Goal: Book appointment/travel/reservation

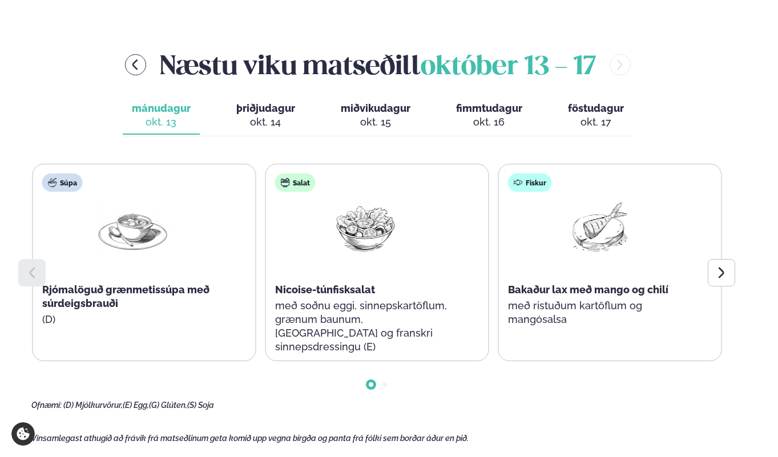
scroll to position [464, 0]
click at [718, 266] on icon at bounding box center [722, 272] width 14 height 14
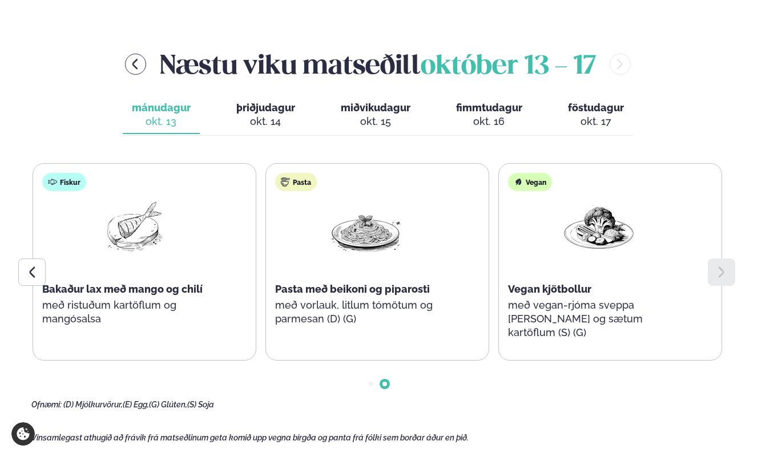
click at [253, 106] on span "þriðjudagur" at bounding box center [265, 108] width 59 height 12
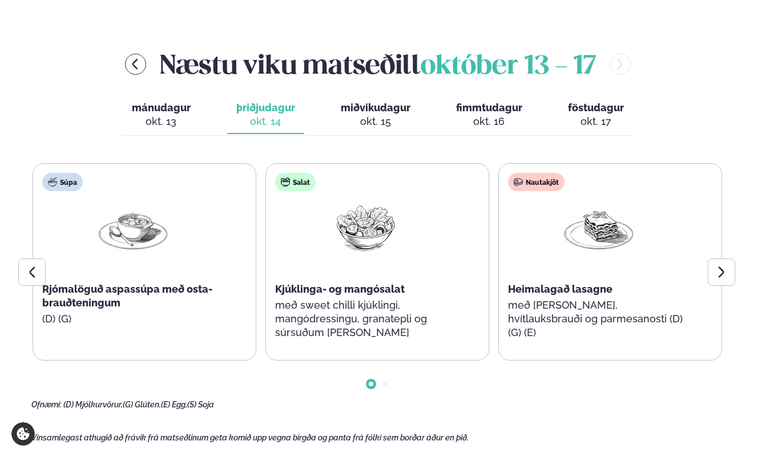
click at [721, 274] on icon at bounding box center [721, 272] width 6 height 11
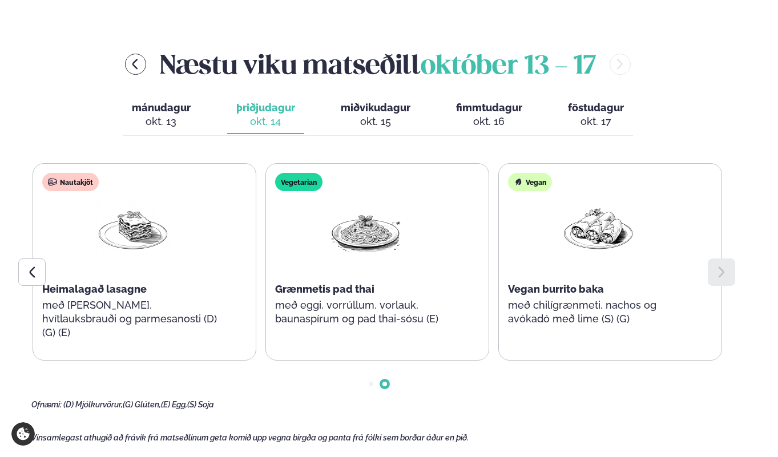
click at [384, 118] on div "okt. 15" at bounding box center [376, 122] width 70 height 14
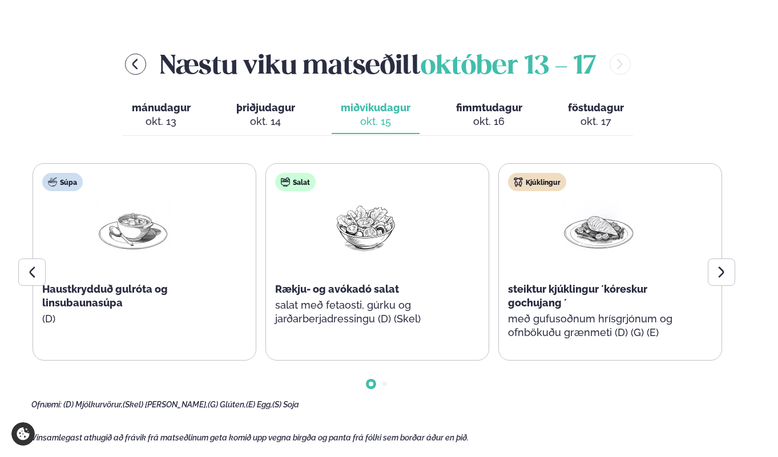
click at [719, 271] on icon at bounding box center [722, 272] width 14 height 14
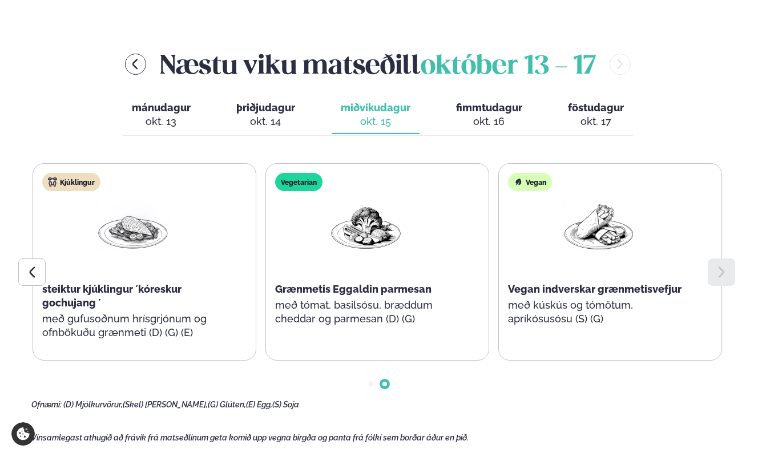
click at [499, 121] on div "okt. 16" at bounding box center [489, 122] width 66 height 14
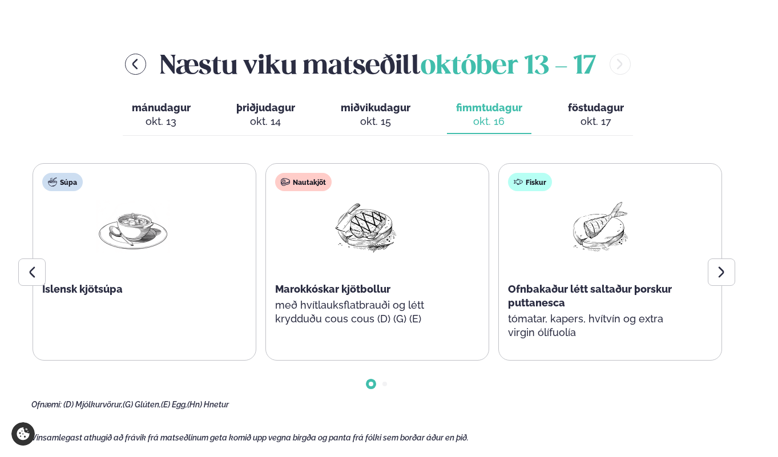
click at [727, 274] on icon at bounding box center [722, 272] width 14 height 14
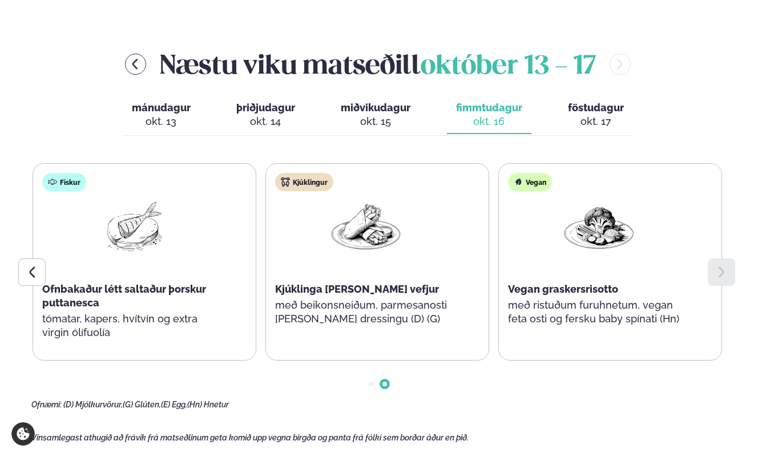
click at [580, 120] on div "okt. 17" at bounding box center [596, 122] width 56 height 14
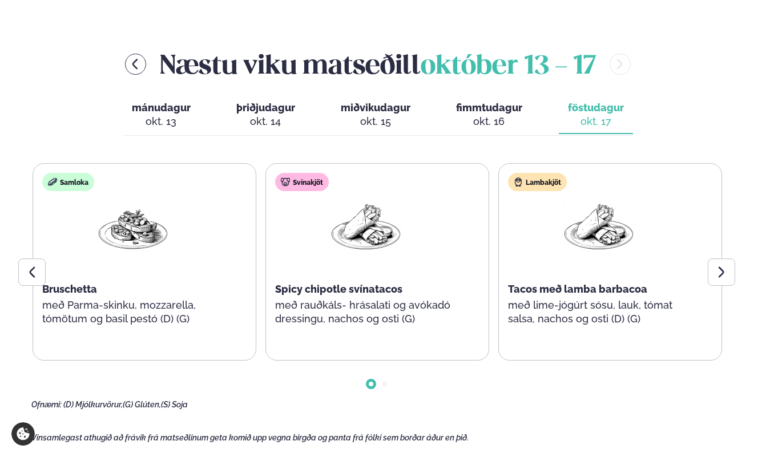
click at [718, 275] on icon at bounding box center [722, 272] width 14 height 14
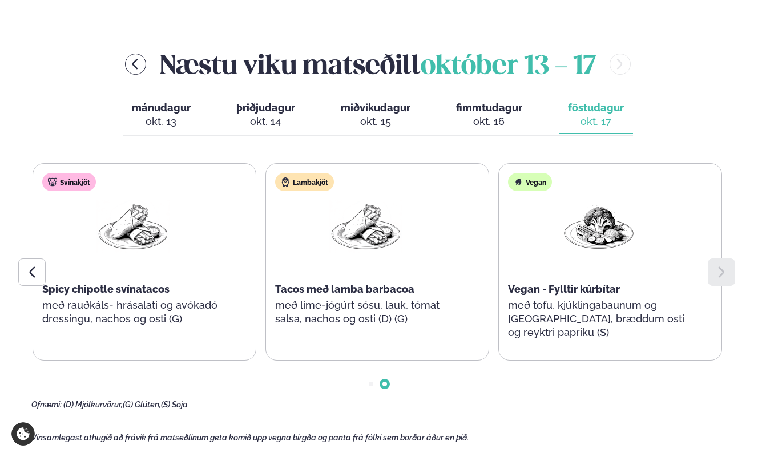
click at [159, 120] on div "okt. 13" at bounding box center [161, 122] width 59 height 14
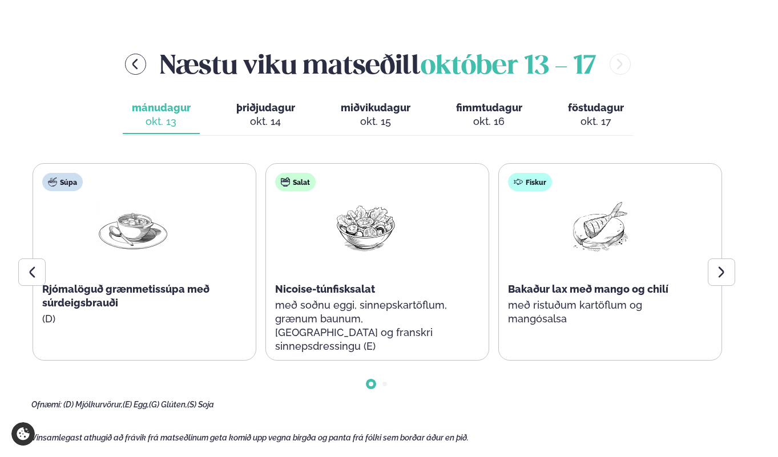
click at [727, 277] on icon at bounding box center [722, 272] width 14 height 14
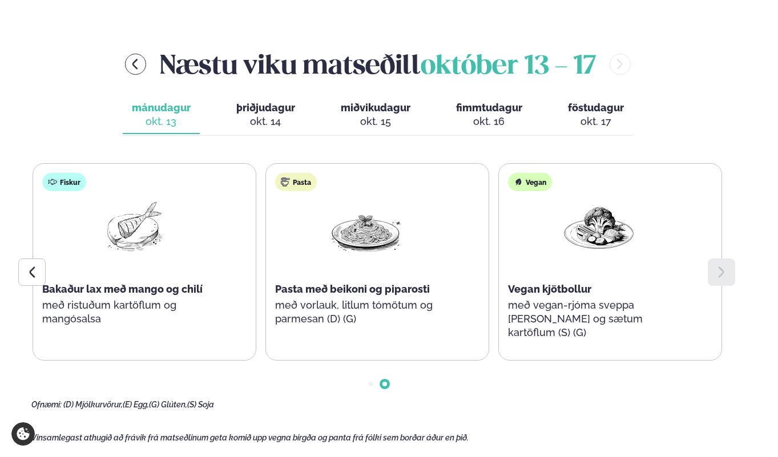
click at [253, 124] on div "okt. 14" at bounding box center [265, 122] width 59 height 14
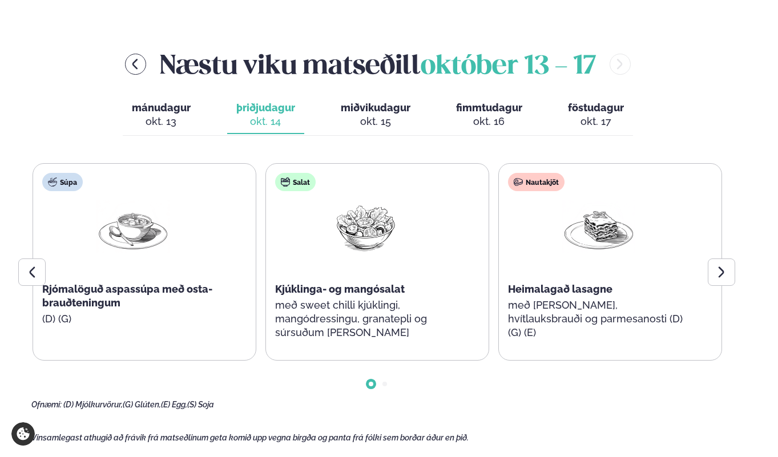
click at [728, 273] on div at bounding box center [721, 272] width 27 height 27
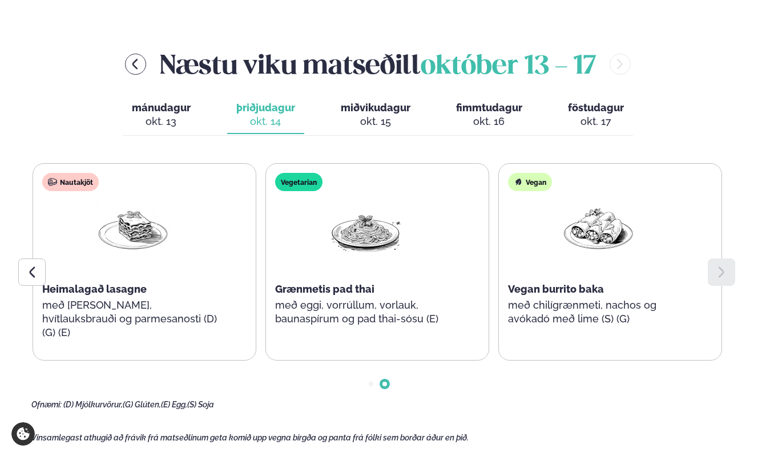
click at [354, 126] on div "okt. 15" at bounding box center [376, 122] width 70 height 14
